Goal: Information Seeking & Learning: Learn about a topic

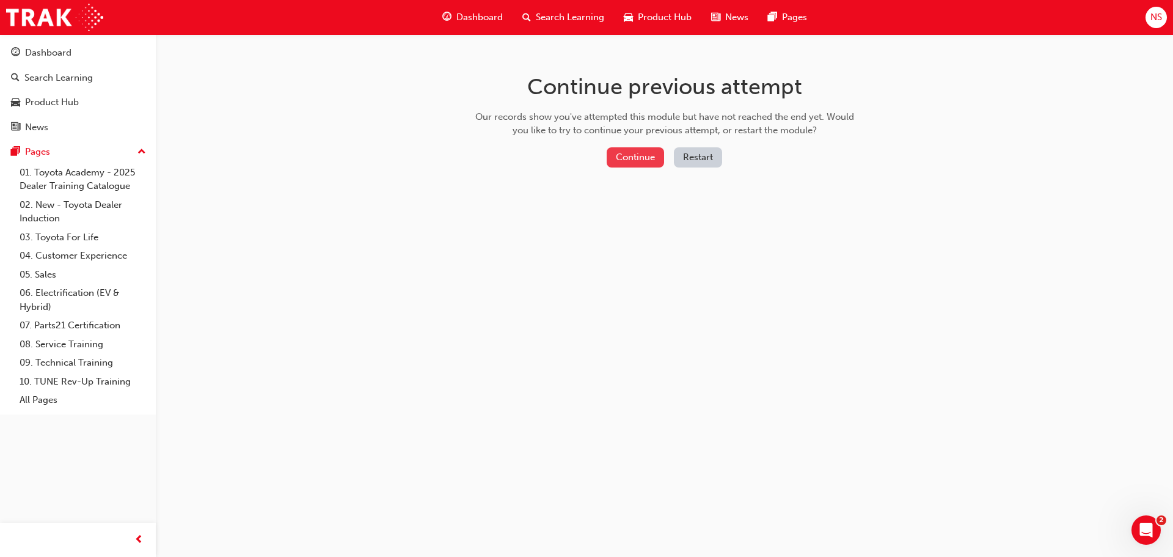
drag, startPoint x: 0, startPoint y: 0, endPoint x: 629, endPoint y: 152, distance: 646.7
click at [629, 152] on button "Continue" at bounding box center [635, 157] width 57 height 20
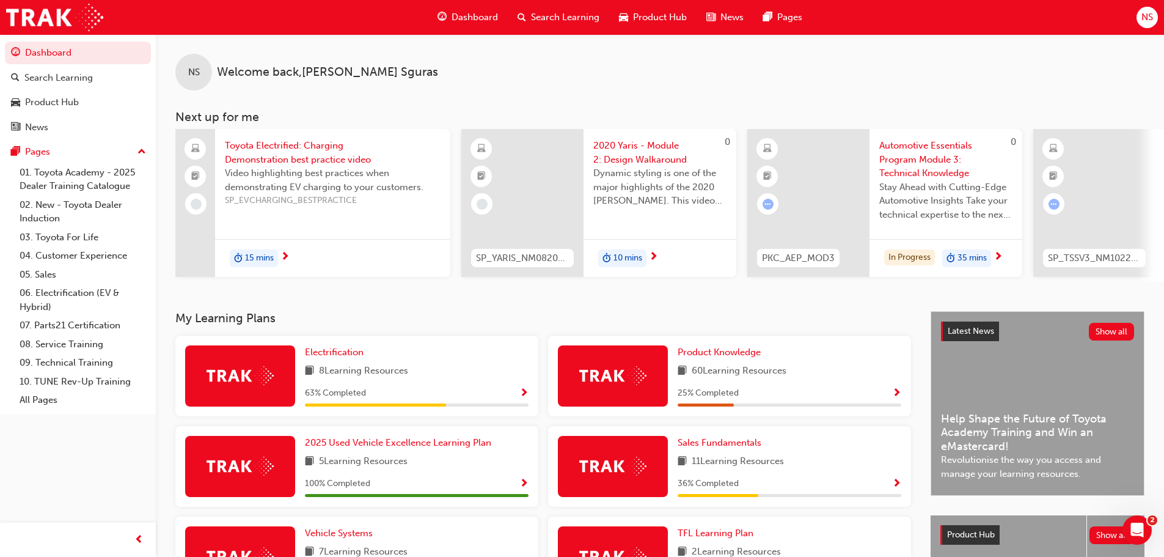
click at [895, 487] on span "Show Progress" at bounding box center [896, 483] width 9 height 11
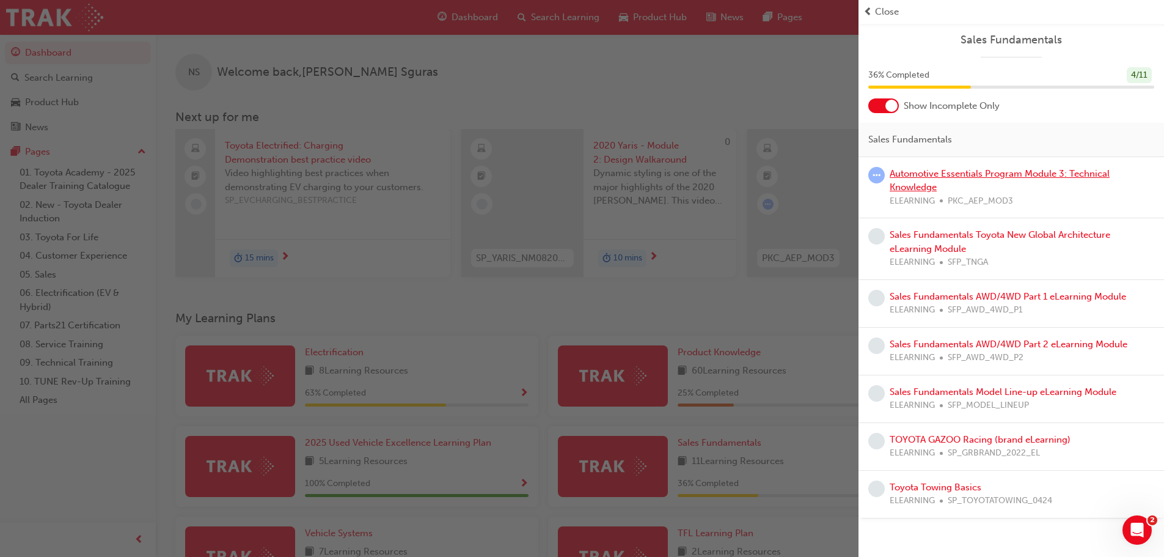
click at [905, 170] on link "Automotive Essentials Program Module 3: Technical Knowledge" at bounding box center [1000, 180] width 220 height 25
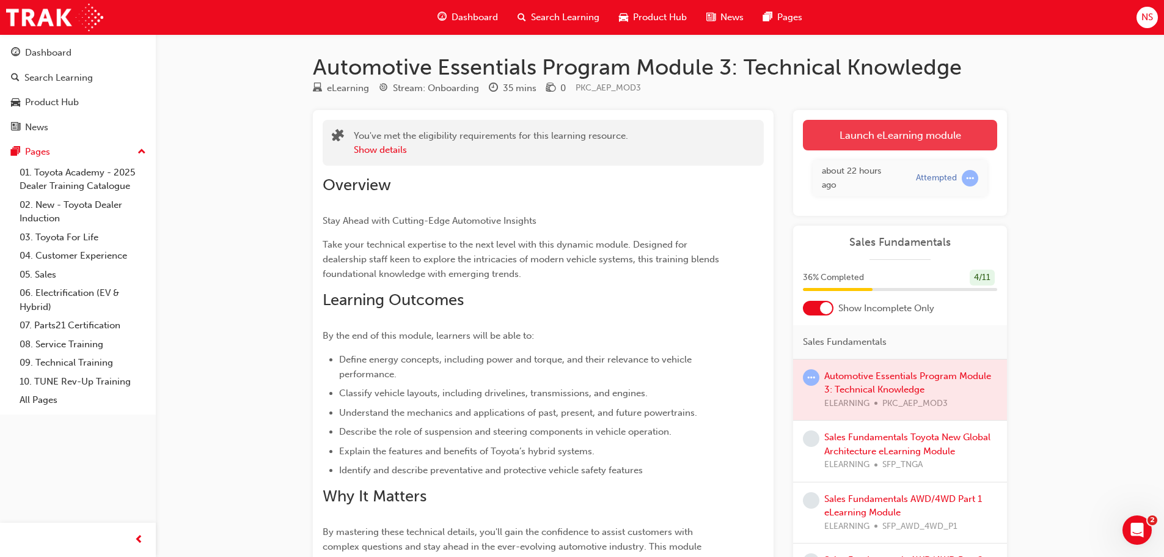
click at [855, 139] on link "Launch eLearning module" at bounding box center [900, 135] width 194 height 31
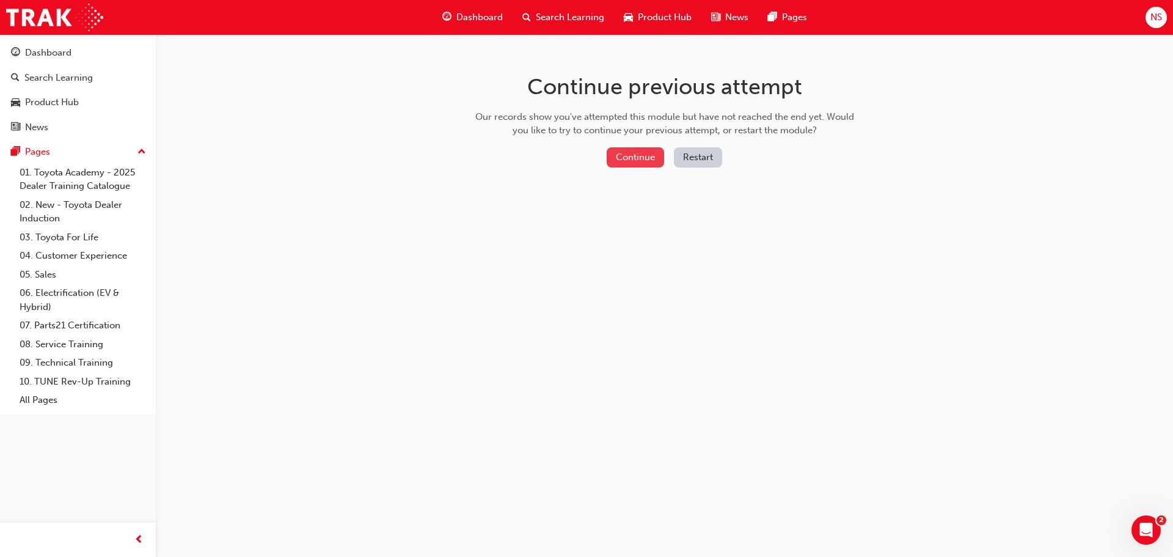
click at [631, 155] on button "Continue" at bounding box center [635, 157] width 57 height 20
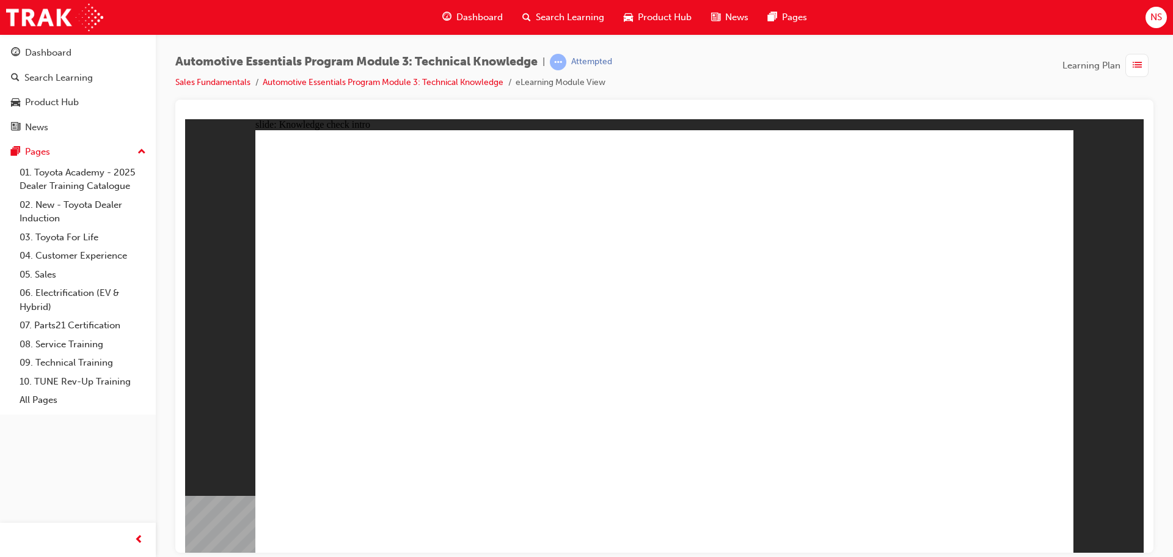
radio input "true"
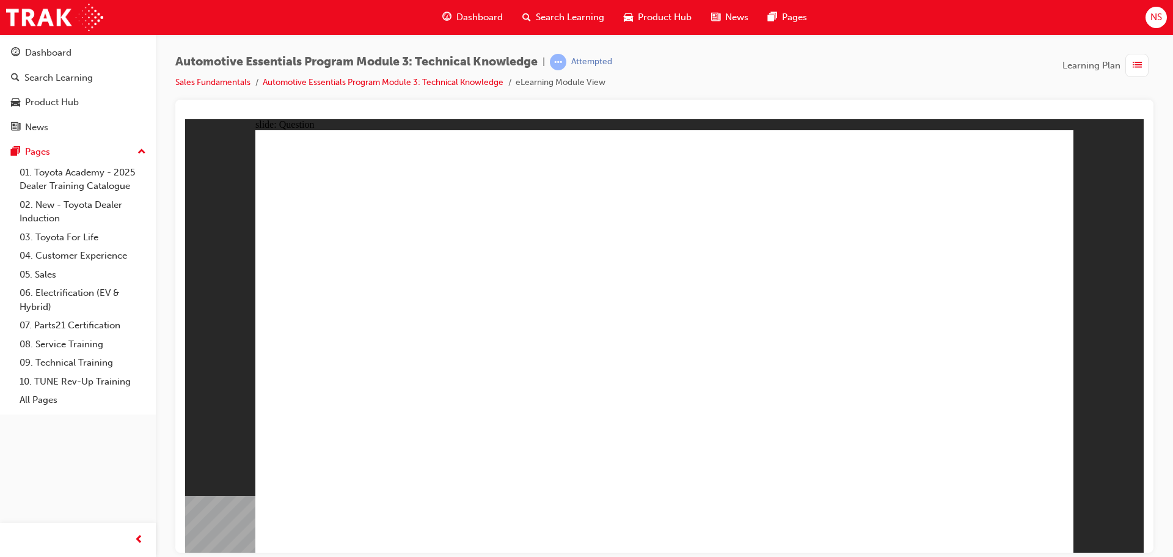
radio input "true"
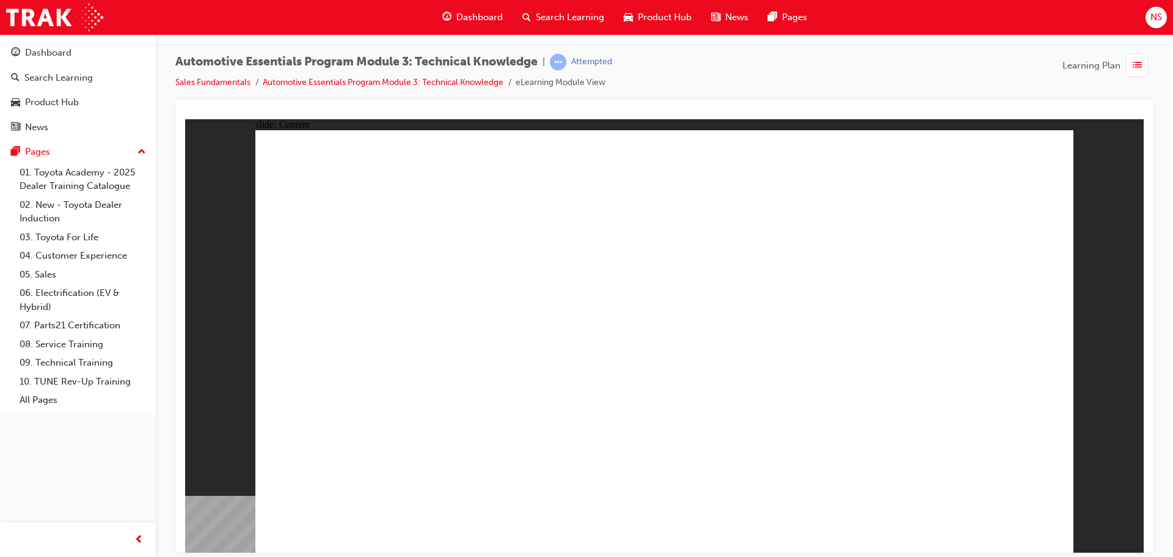
drag, startPoint x: 554, startPoint y: 223, endPoint x: 618, endPoint y: 235, distance: 65.2
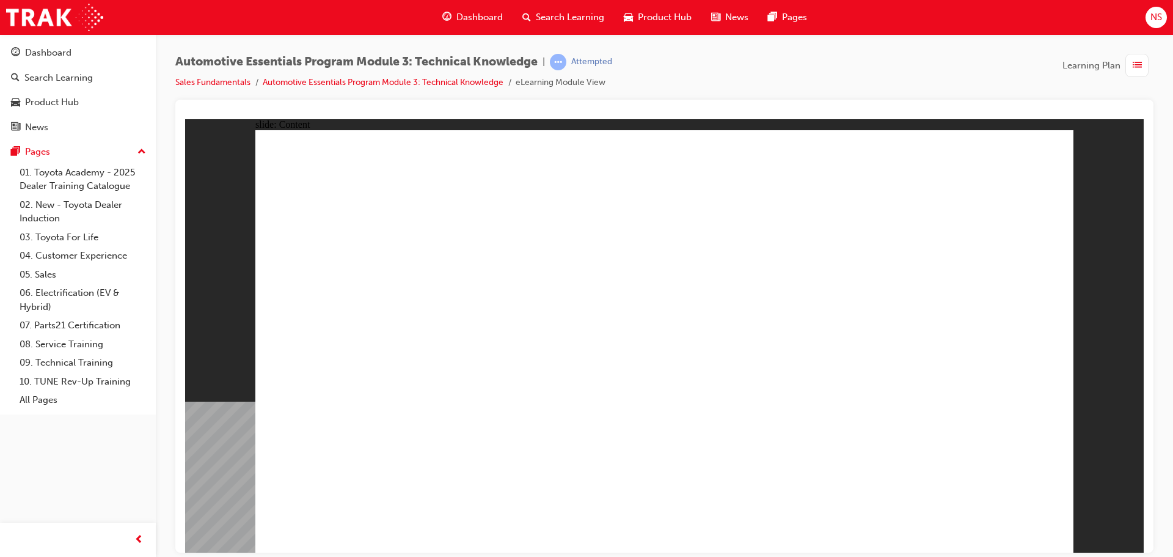
drag, startPoint x: 845, startPoint y: 278, endPoint x: 880, endPoint y: 256, distance: 41.7
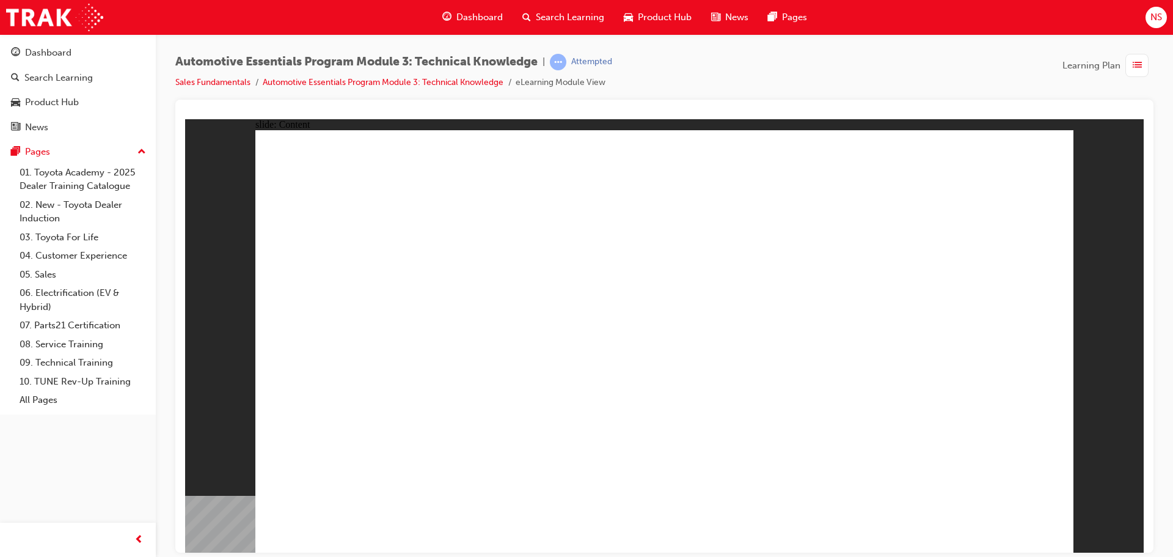
drag, startPoint x: 709, startPoint y: 327, endPoint x: 751, endPoint y: 358, distance: 52.4
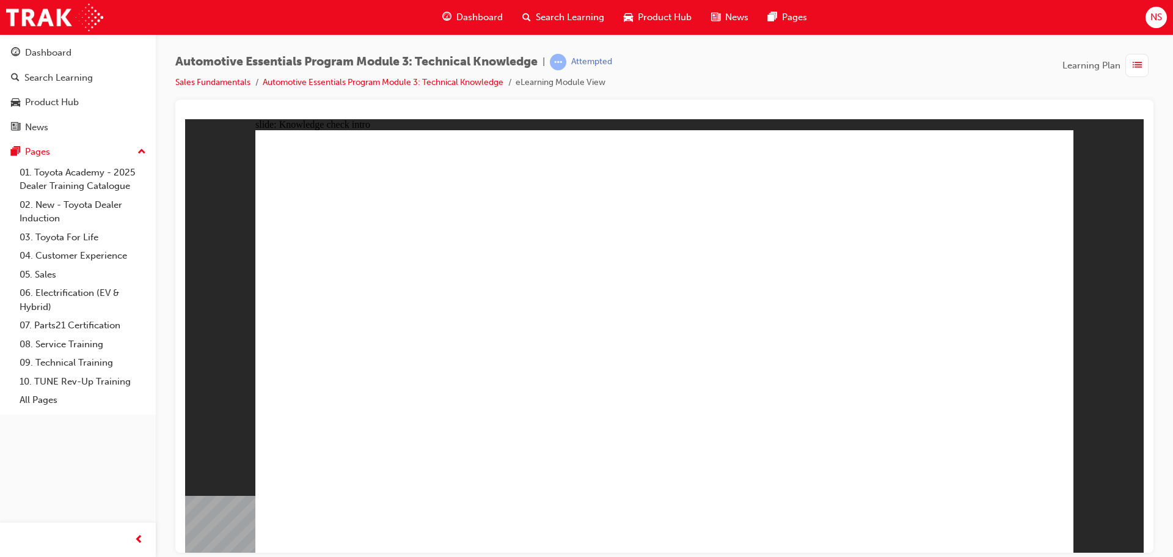
radio input "true"
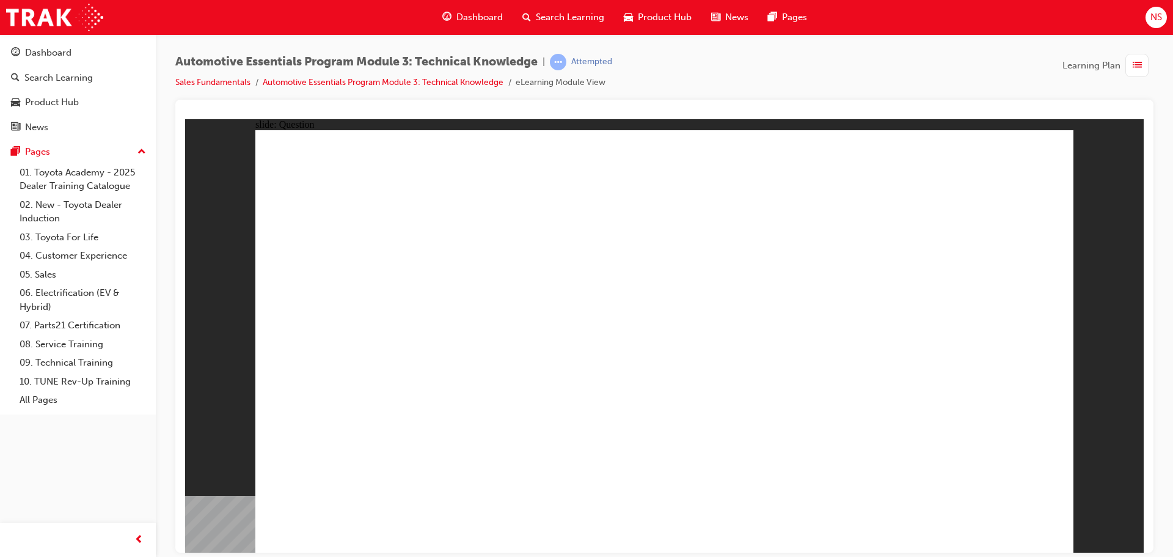
radio input "true"
